Goal: Information Seeking & Learning: Find specific fact

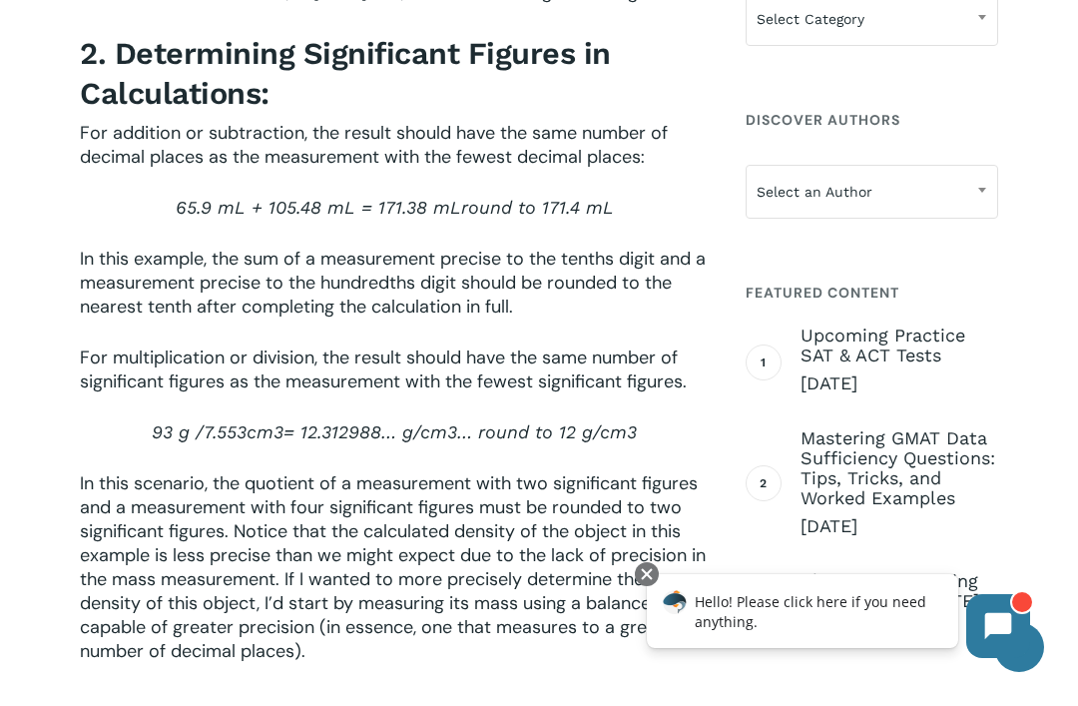
scroll to position [3187, 0]
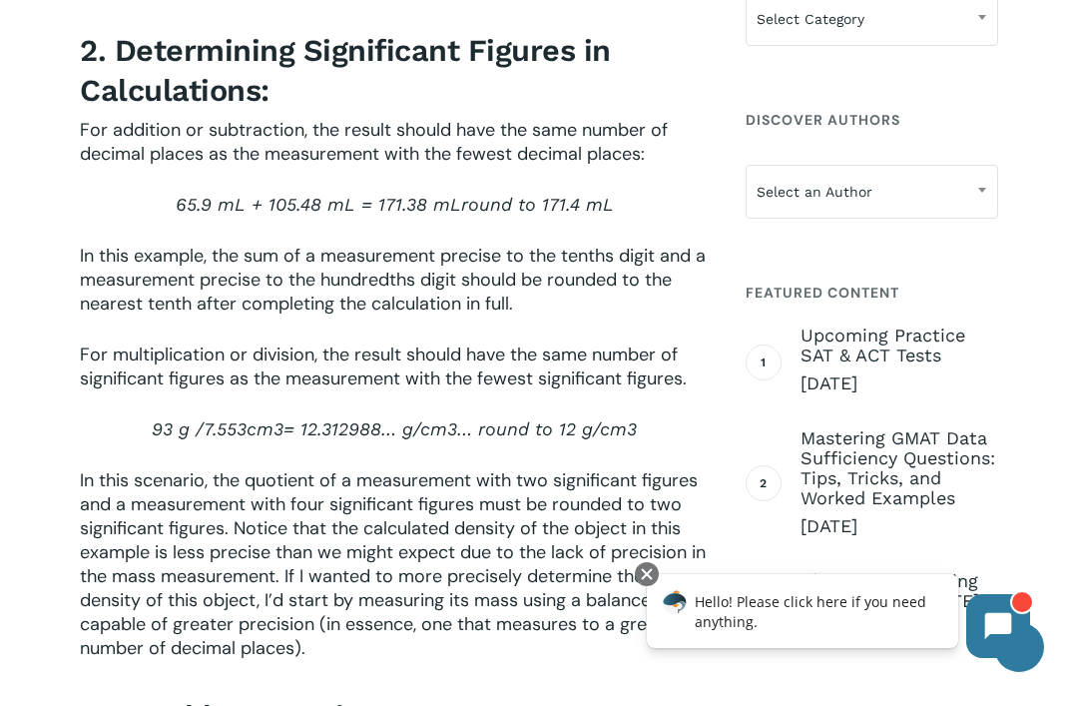
click at [648, 585] on div at bounding box center [647, 574] width 24 height 24
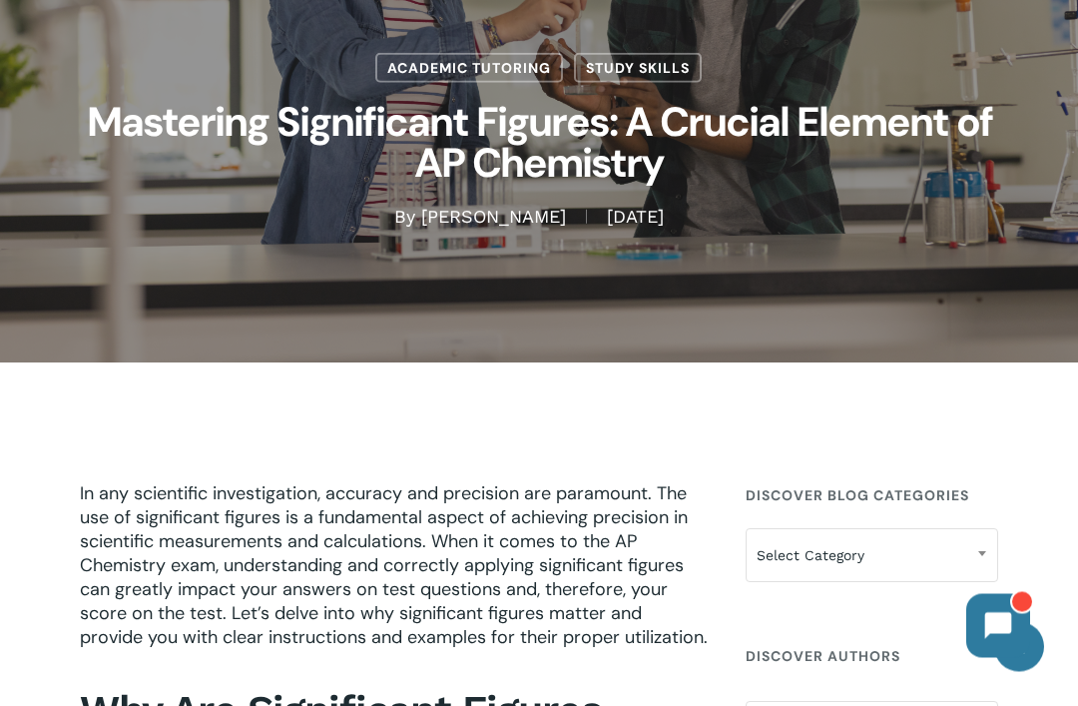
scroll to position [0, 0]
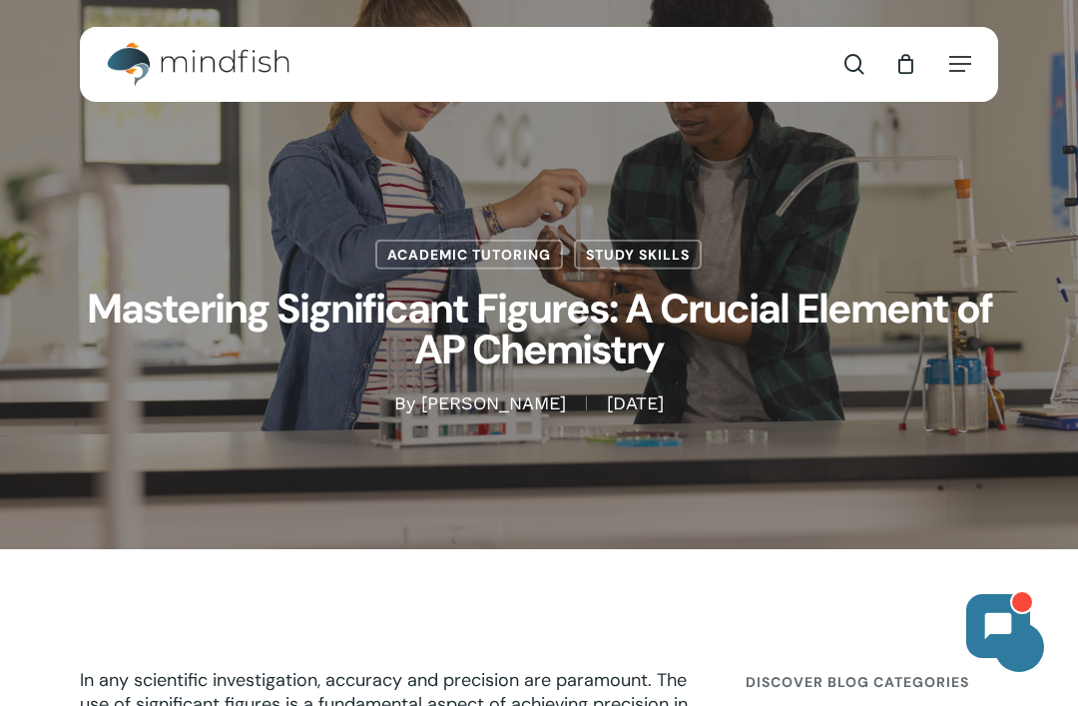
click at [380, 76] on div "search 0 Menu Test Prep Test Prep Test Prep Tutoring Practice Test Program ACT/…" at bounding box center [539, 64] width 865 height 75
click at [303, 75] on div "search 0 Menu Test Prep Test Prep Test Prep Tutoring Practice Test Program ACT/…" at bounding box center [539, 64] width 865 height 75
click at [522, 81] on div "search 0 Menu Test Prep Test Prep Test Prep Tutoring Practice Test Program ACT/…" at bounding box center [539, 64] width 865 height 75
click at [834, 62] on ul "Contact search 0" at bounding box center [872, 64] width 88 height 75
click at [838, 50] on ul "Contact search 0" at bounding box center [872, 64] width 88 height 75
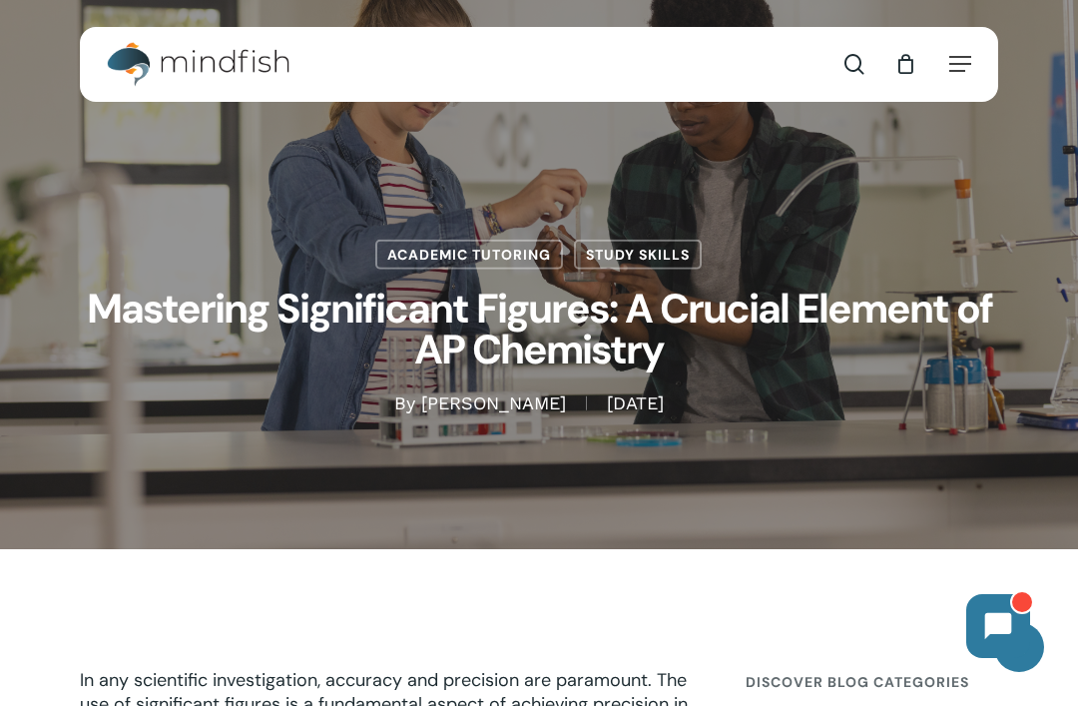
click at [845, 69] on span "Main Menu" at bounding box center [854, 64] width 20 height 20
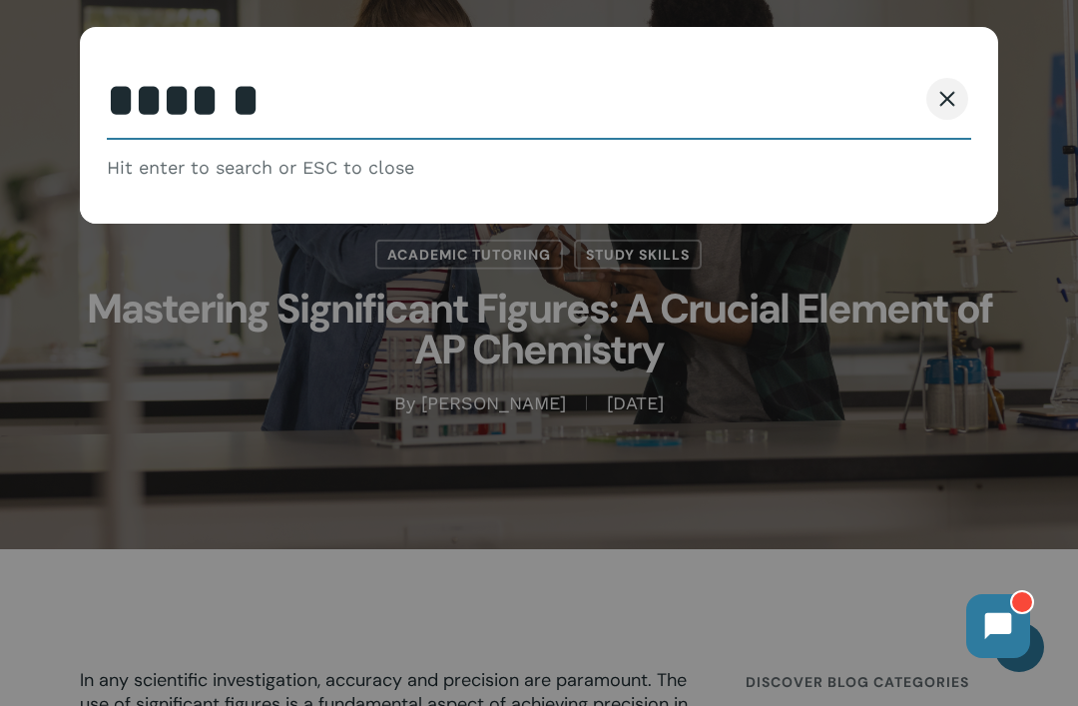
click at [464, 111] on input "Search" at bounding box center [539, 102] width 865 height 76
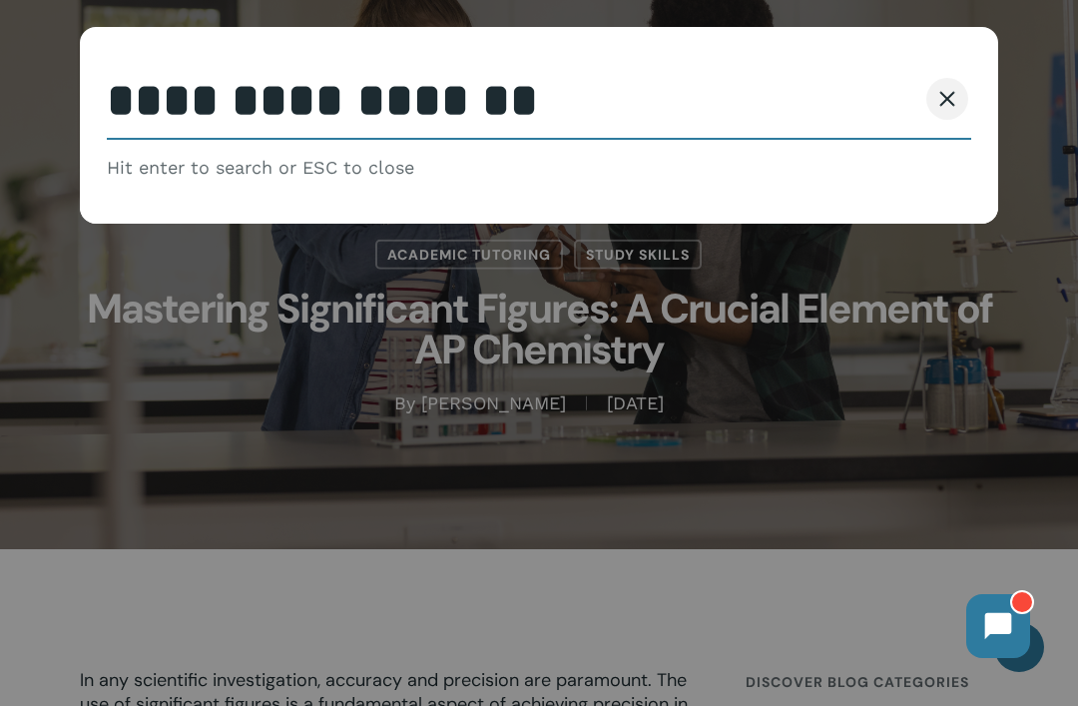
type input "**********"
click at [870, 99] on button "Search" at bounding box center [870, 99] width 91 height 42
